Goal: Information Seeking & Learning: Learn about a topic

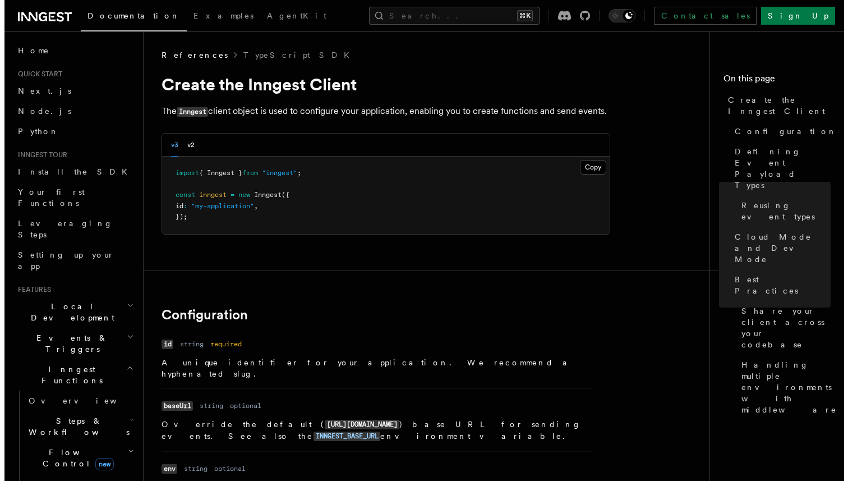
scroll to position [2000, 0]
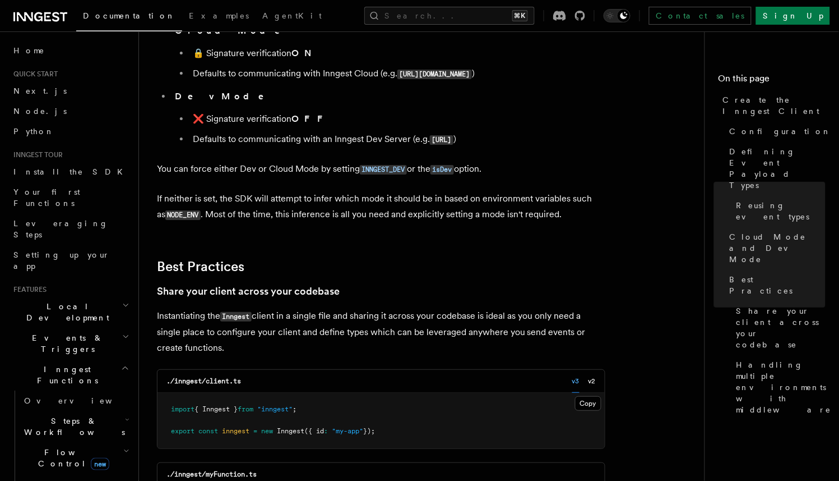
click at [430, 20] on button "Search... ⌘K" at bounding box center [449, 16] width 170 height 18
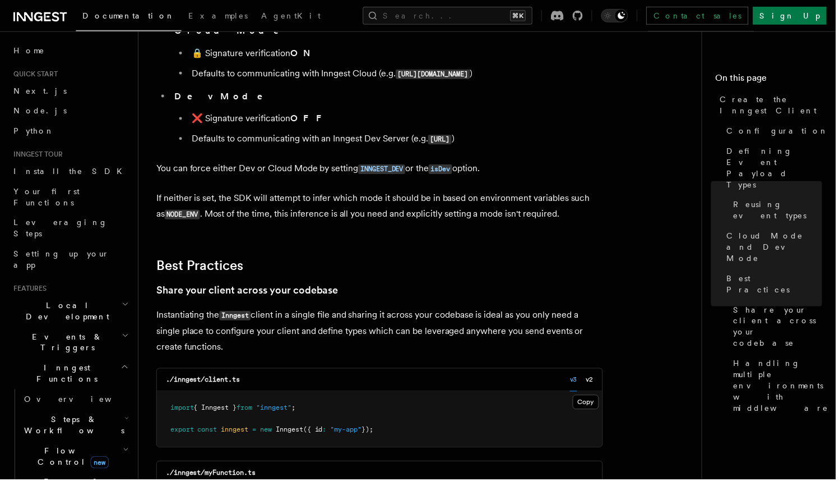
scroll to position [0, 0]
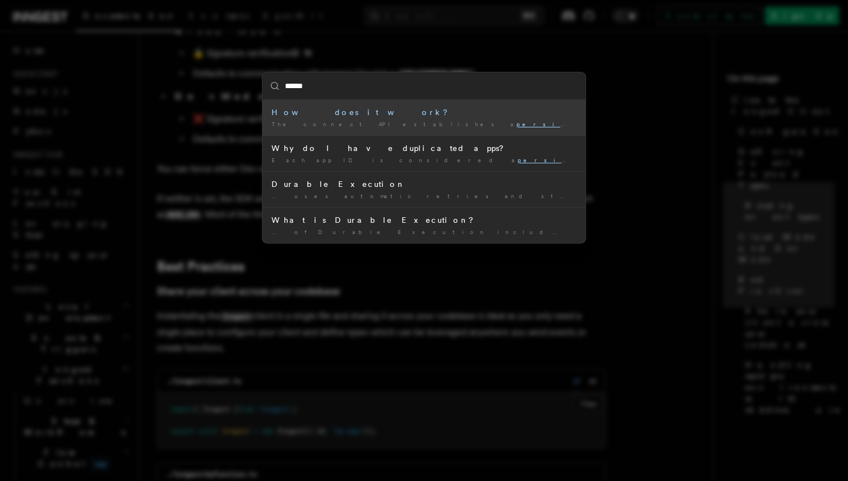
type input "*******"
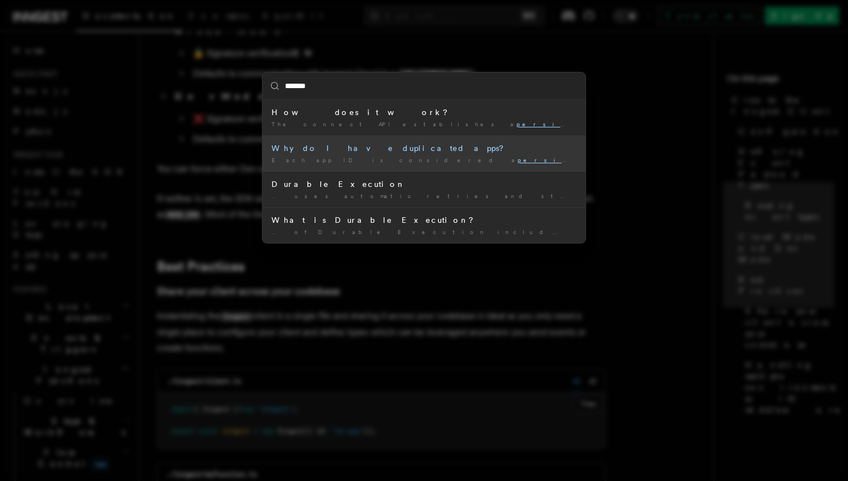
click at [398, 159] on div "Each app ID is considered a persist ent identifier. Since the …" at bounding box center [423, 160] width 305 height 8
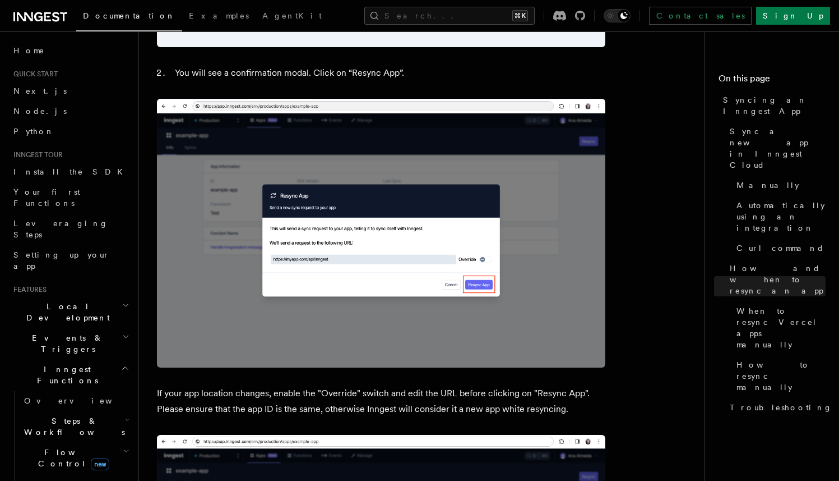
scroll to position [2677, 0]
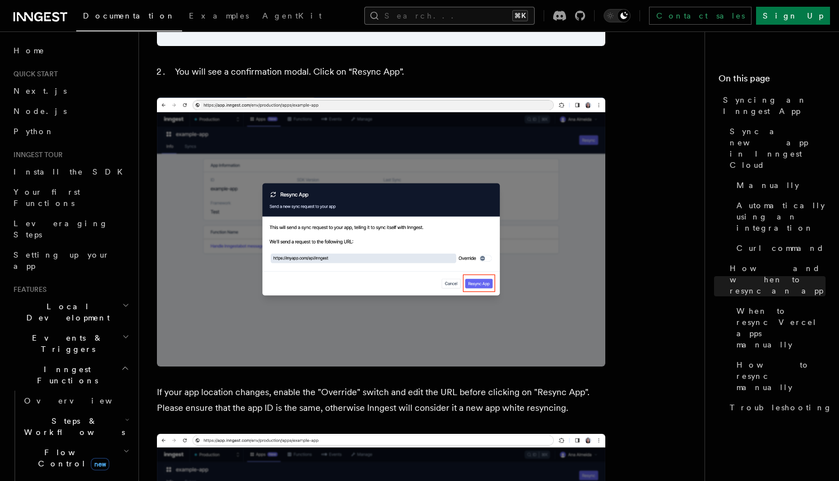
click at [476, 9] on button "Search... ⌘K" at bounding box center [449, 16] width 170 height 18
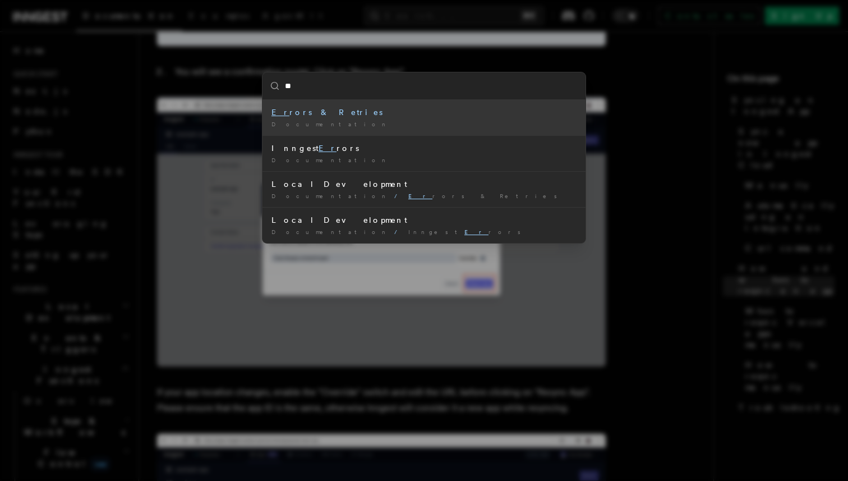
type input "*"
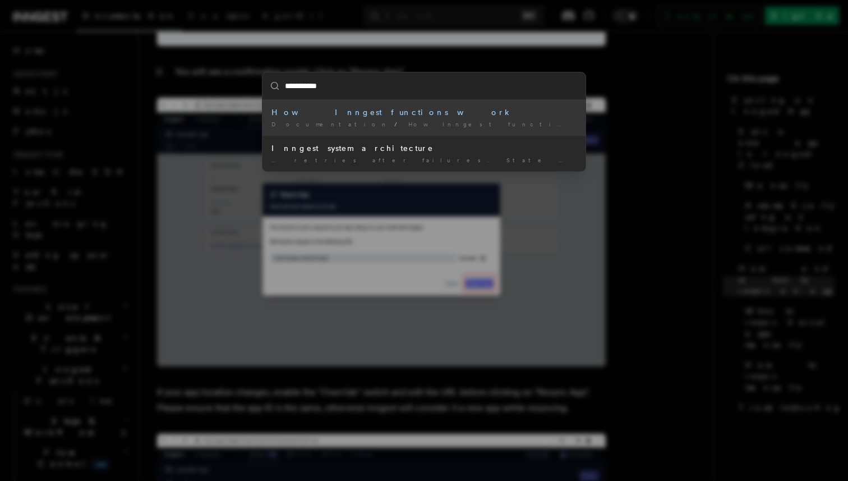
type input "**********"
click at [353, 116] on div "How Inngest functions work" at bounding box center [423, 112] width 305 height 11
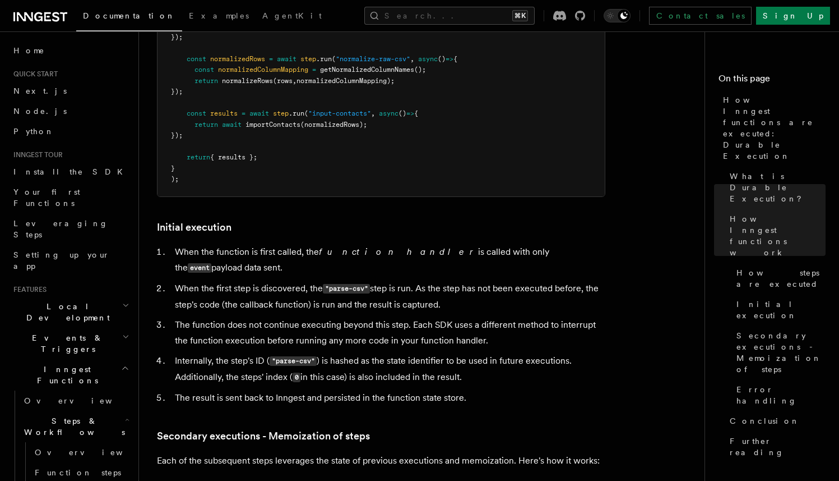
scroll to position [1220, 0]
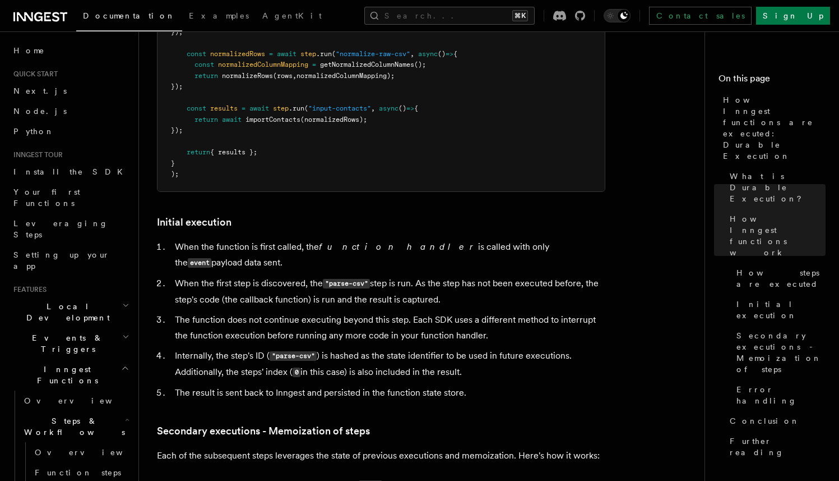
click at [358, 312] on li "The function does not continue executing beyond this step. Each SDK uses a diff…" at bounding box center [389, 327] width 434 height 31
click at [426, 348] on li "Internally, the step's ID ( "parse-csv" ) is hashed as the state identifier to …" at bounding box center [389, 364] width 434 height 33
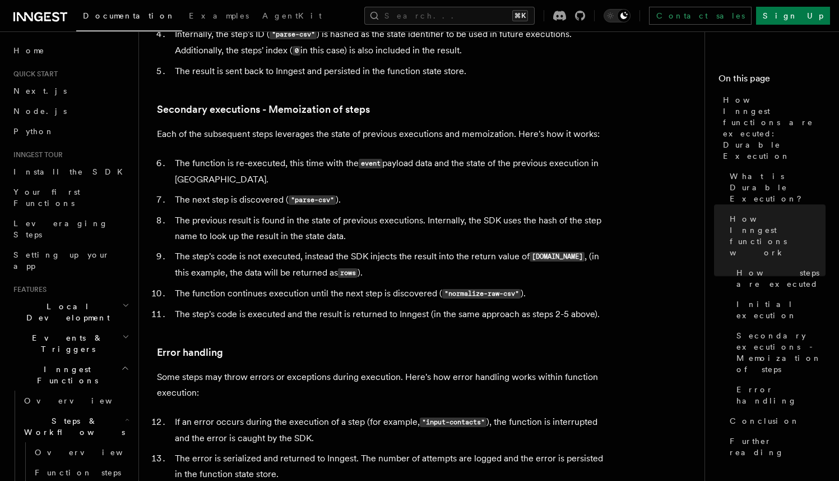
scroll to position [1547, 0]
